Goal: Navigation & Orientation: Understand site structure

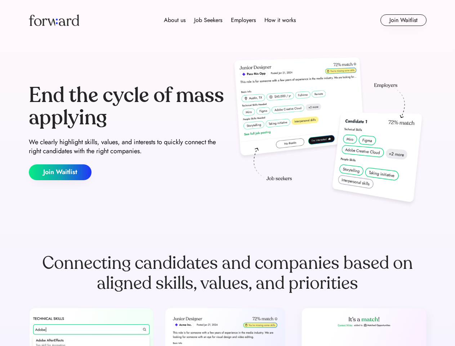
click at [227, 173] on div "End the cycle of mass applying We clearly highlight skills, values, and interes…" at bounding box center [228, 132] width 398 height 155
click at [228, 20] on div "About us Job Seekers Employers How it works" at bounding box center [230, 20] width 284 height 9
click at [54, 20] on img at bounding box center [54, 20] width 50 height 12
click at [230, 20] on div "About us Job Seekers Employers How it works" at bounding box center [230, 20] width 284 height 9
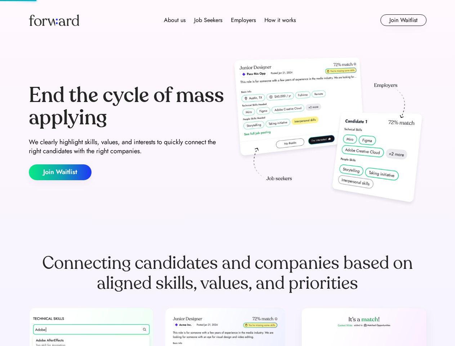
click at [175, 20] on div "About us" at bounding box center [175, 20] width 22 height 9
click at [208, 20] on div "Job Seekers" at bounding box center [208, 20] width 28 height 9
click at [243, 20] on div "Employers" at bounding box center [243, 20] width 25 height 9
click at [280, 20] on div "How it works" at bounding box center [279, 20] width 31 height 9
click at [403, 20] on button "Join Waitlist" at bounding box center [404, 20] width 46 height 12
